Goal: Find specific page/section: Find specific page/section

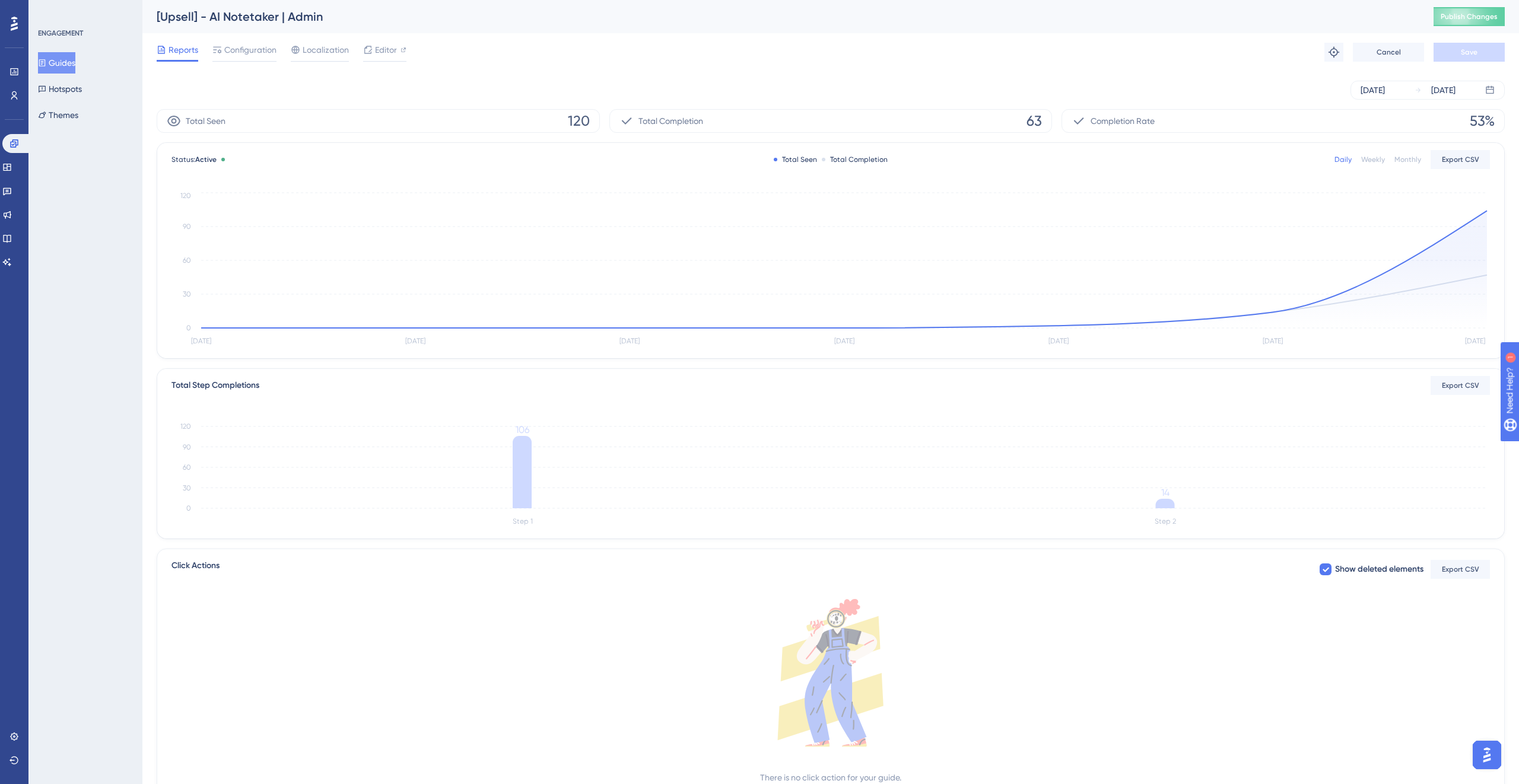
click at [321, 16] on div "[Upsell] - AI Notetaker | Admin" at bounding box center [780, 17] width 1247 height 17
click at [251, 15] on div "[Upsell] - AI Notetaker | Admin" at bounding box center [780, 17] width 1247 height 17
click at [1371, 17] on div "[Upsell] - AI Notetaker | Admin" at bounding box center [780, 17] width 1247 height 17
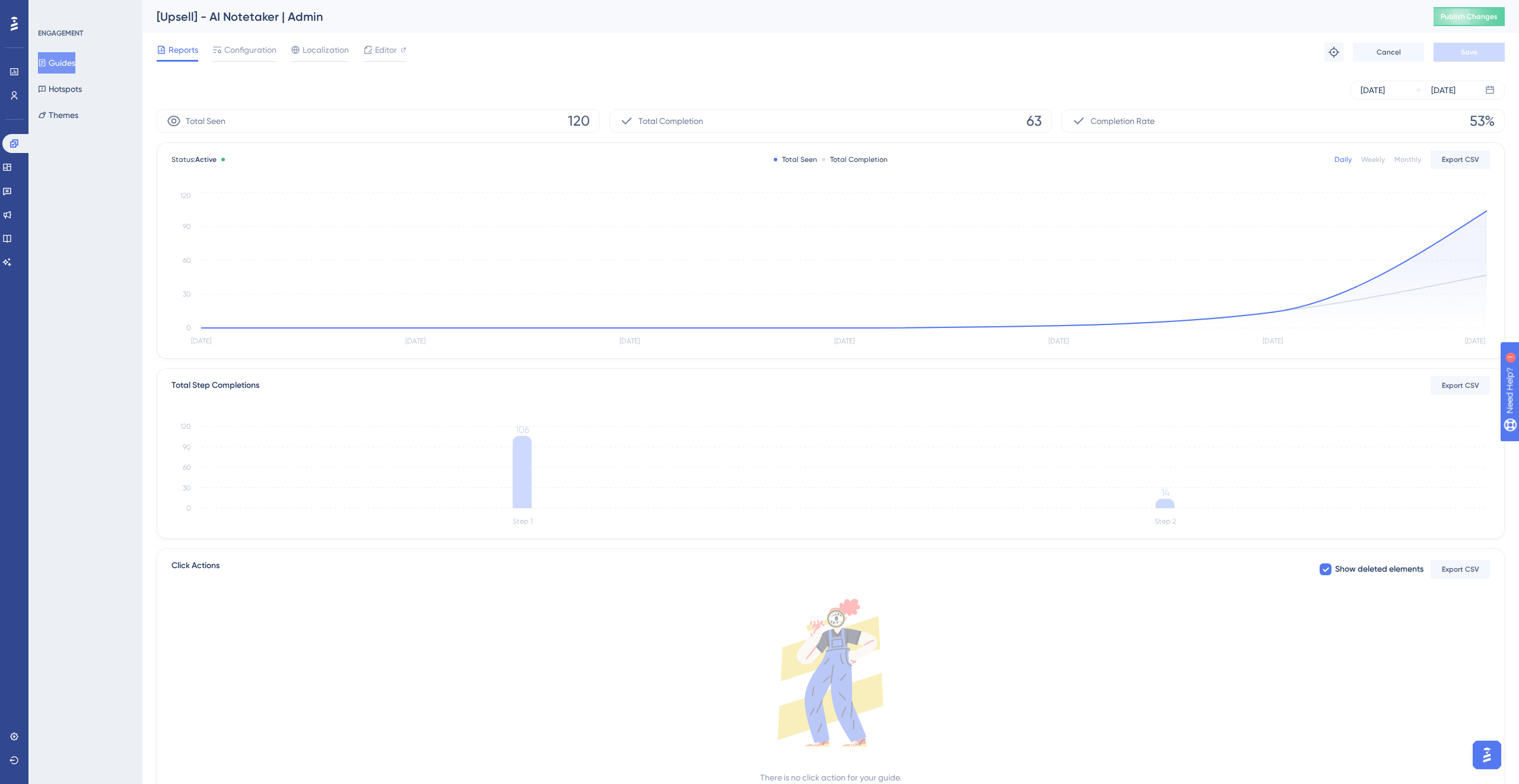
click at [63, 59] on button "Guides" at bounding box center [57, 62] width 37 height 22
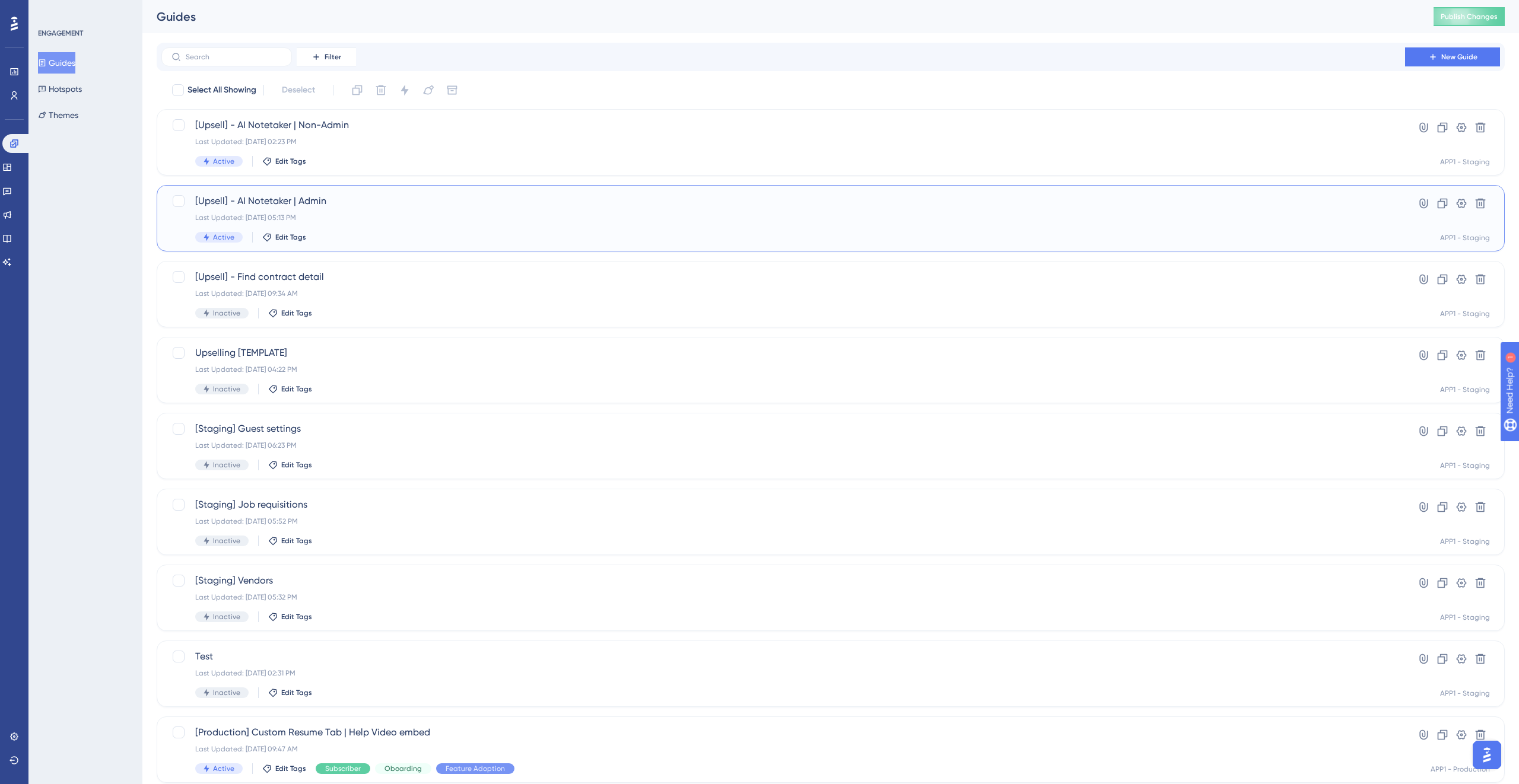
click at [419, 221] on div "Last Updated: [DATE] 05:13 PM" at bounding box center [783, 218] width 1176 height 10
